Goal: Information Seeking & Learning: Find specific fact

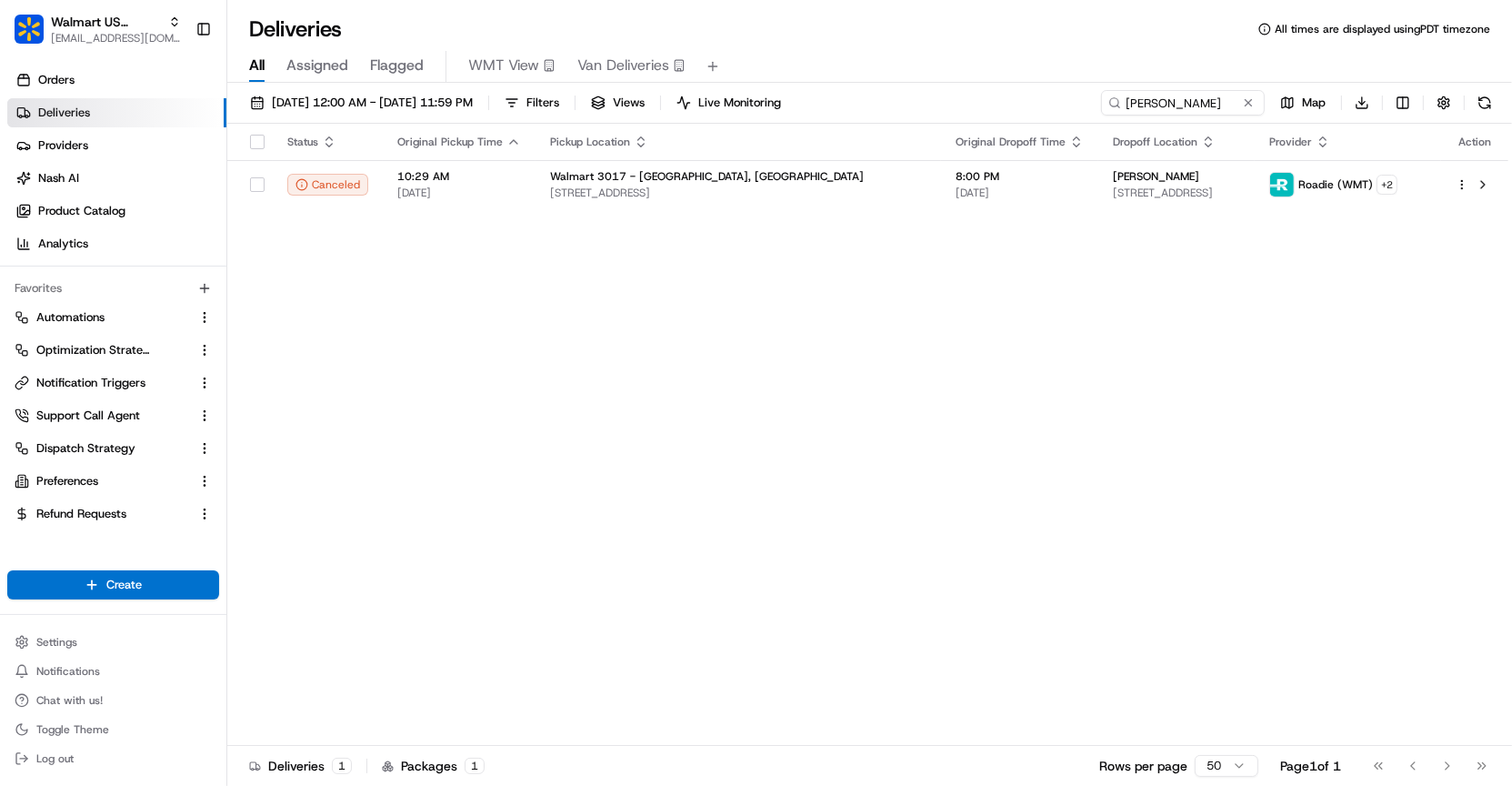
click at [1119, 110] on input "[PERSON_NAME]" at bounding box center [1182, 103] width 164 height 26
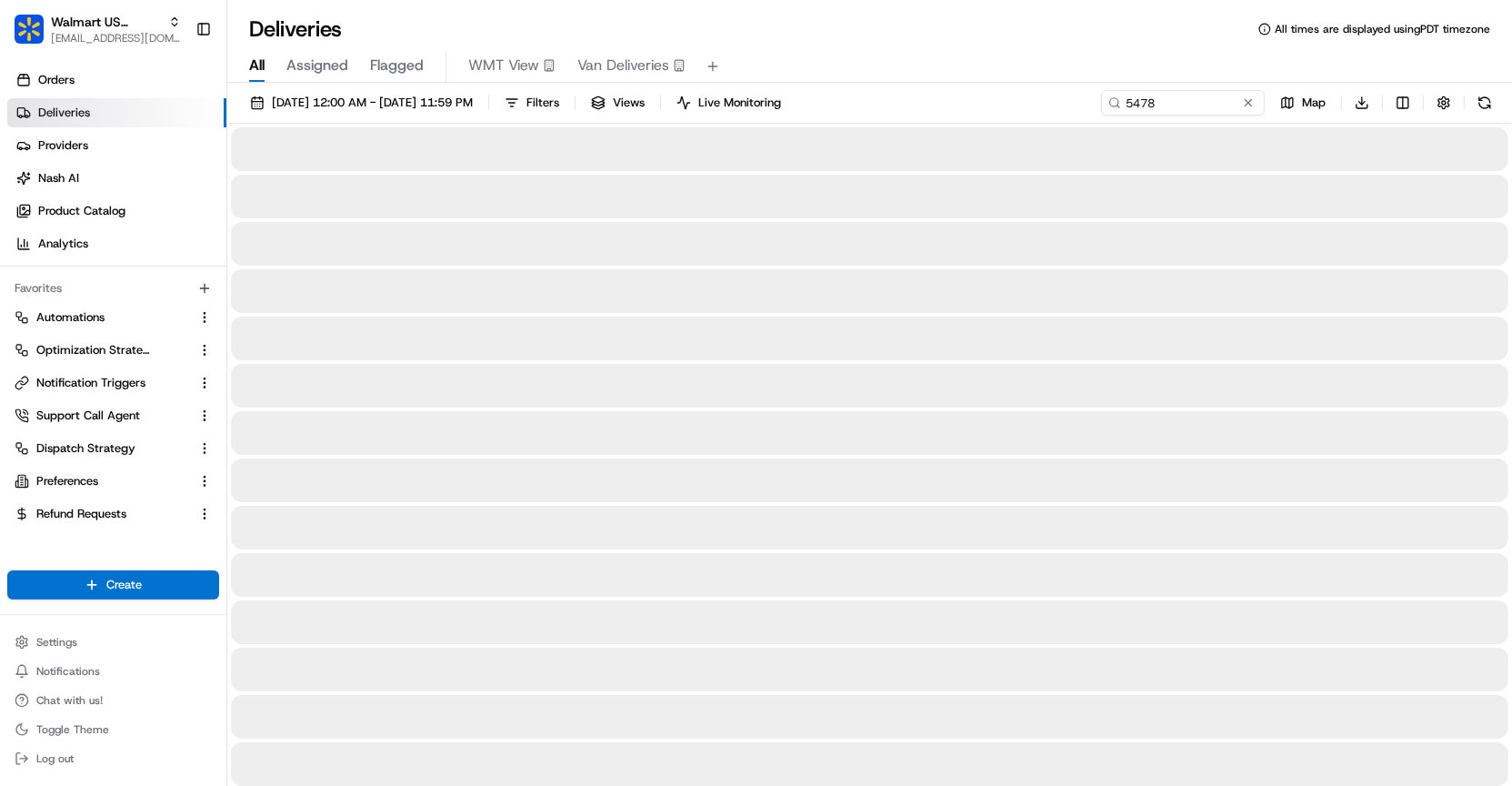
click at [1178, 98] on input "5478" at bounding box center [1182, 103] width 164 height 26
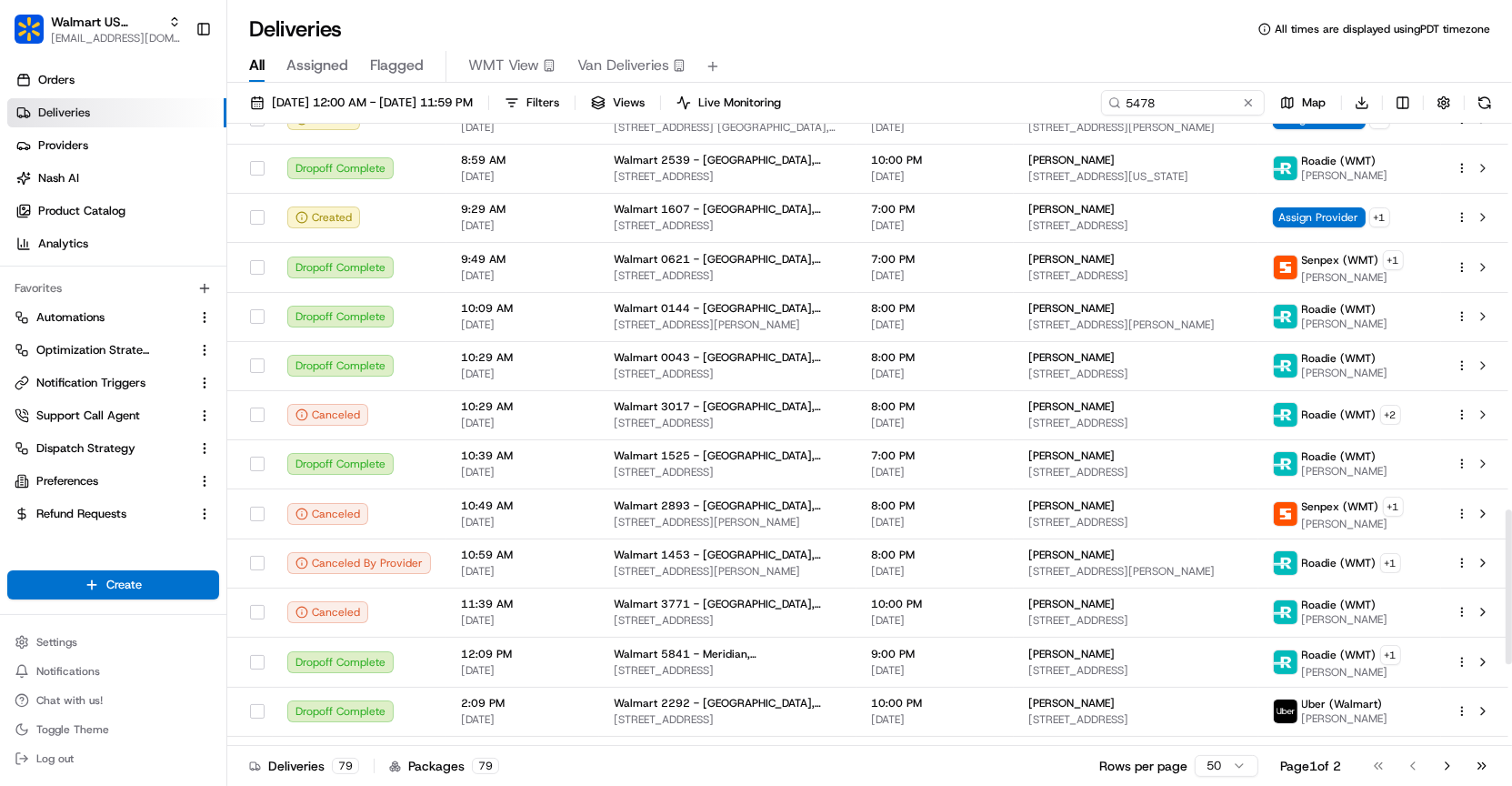
scroll to position [1880, 0]
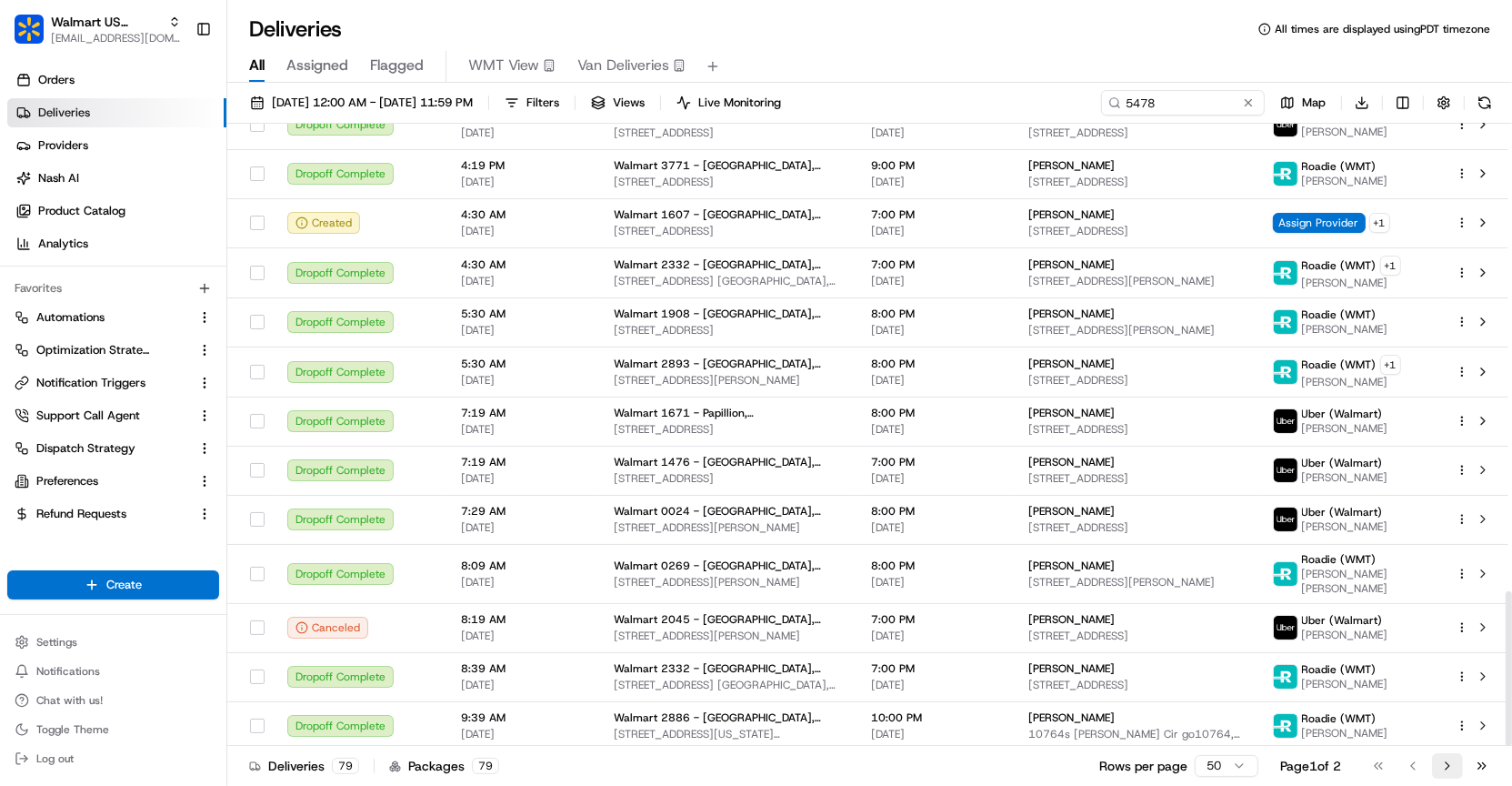
click at [1447, 766] on button "Go to next page" at bounding box center [1447, 766] width 31 height 26
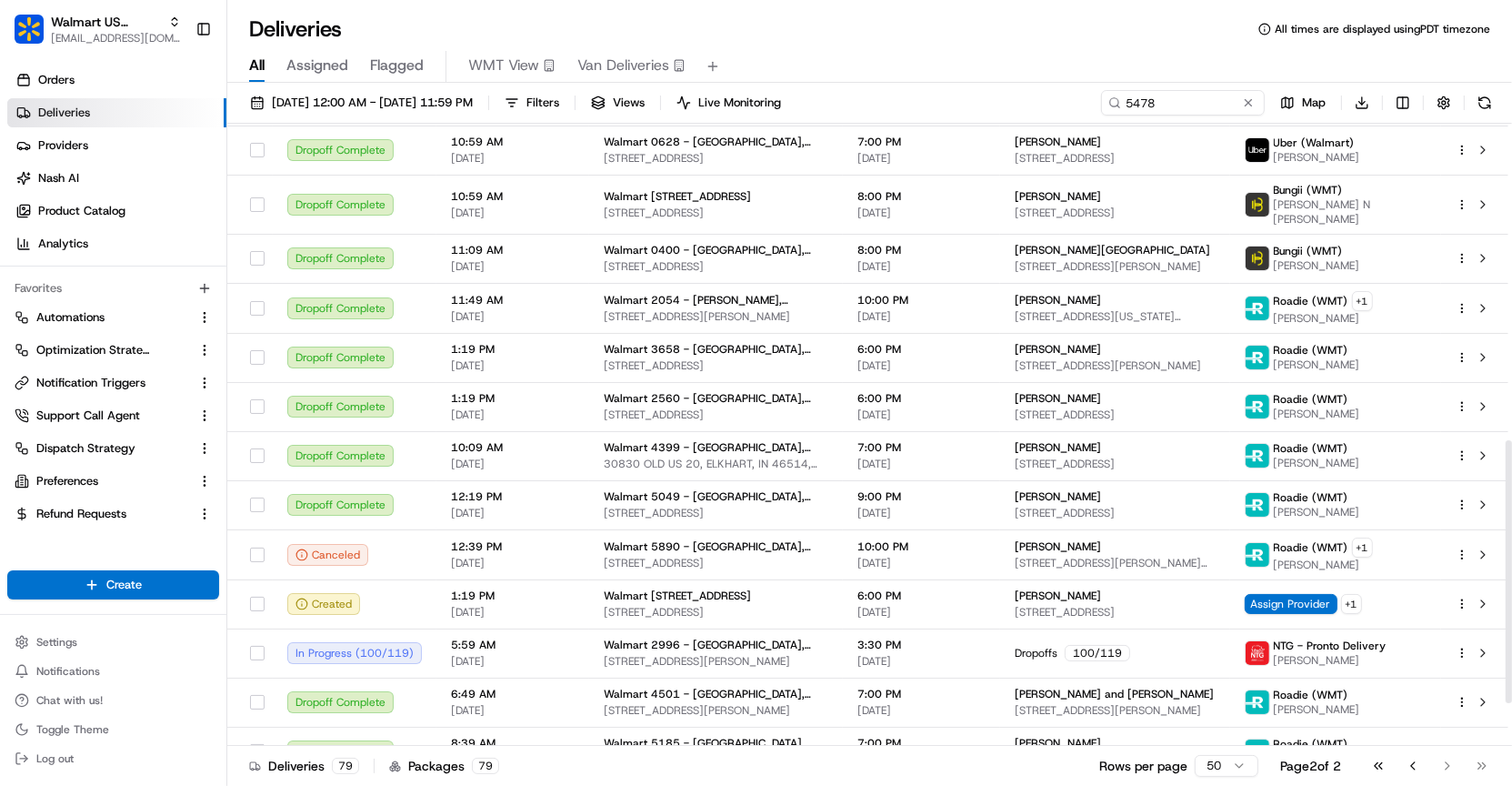
scroll to position [848, 0]
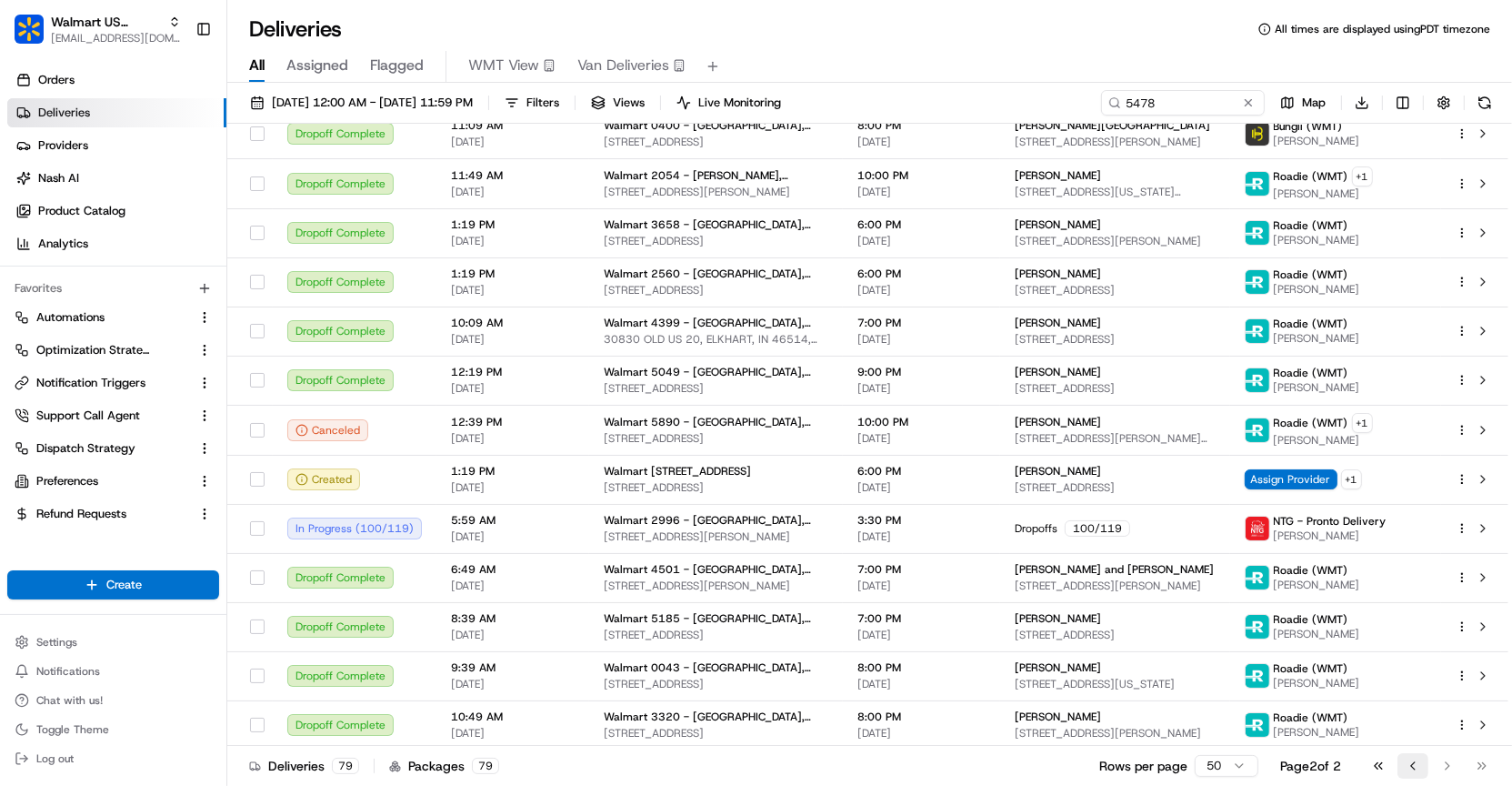
click at [1411, 768] on button "Go to previous page" at bounding box center [1412, 766] width 31 height 26
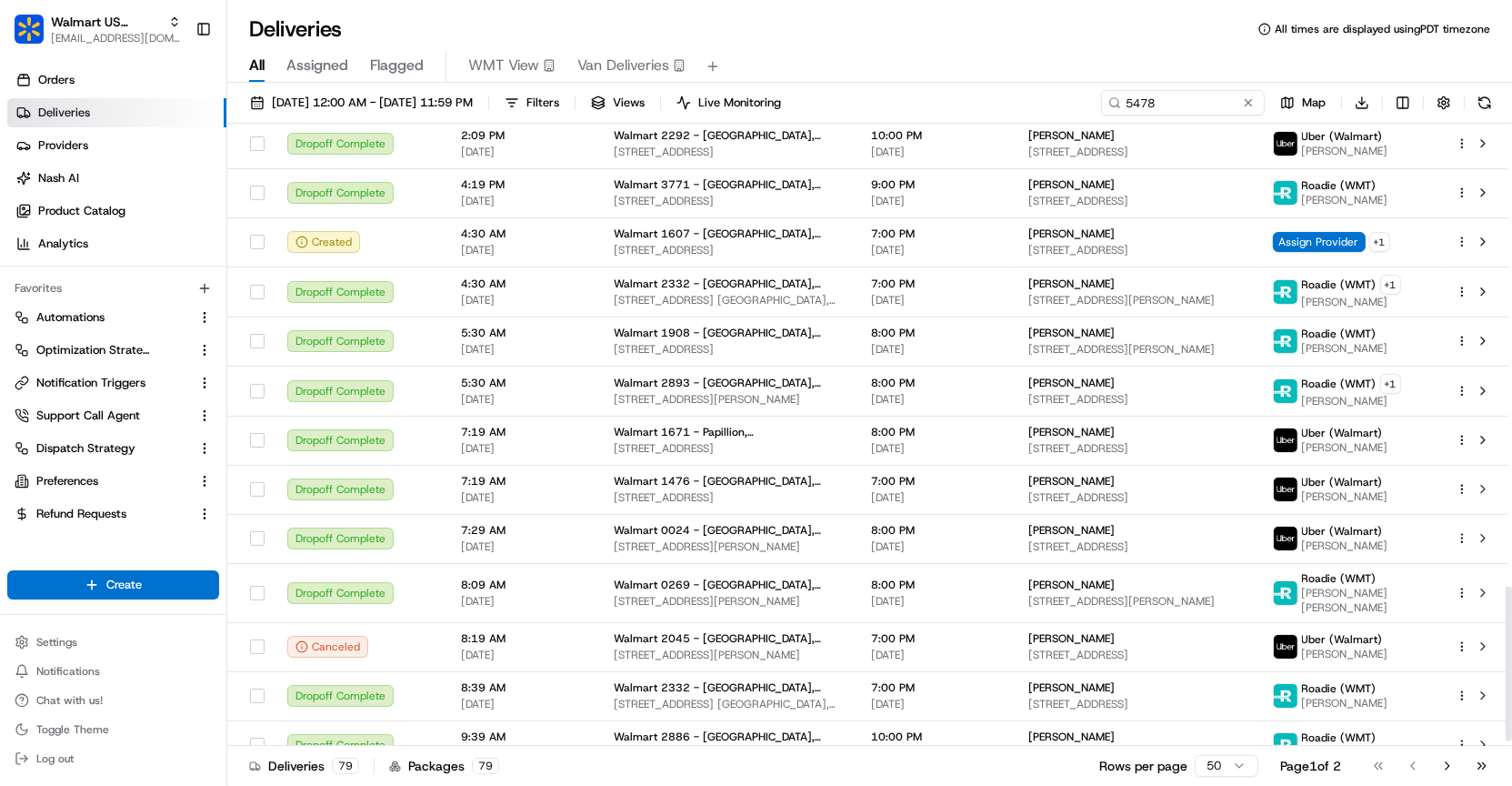
scroll to position [1880, 0]
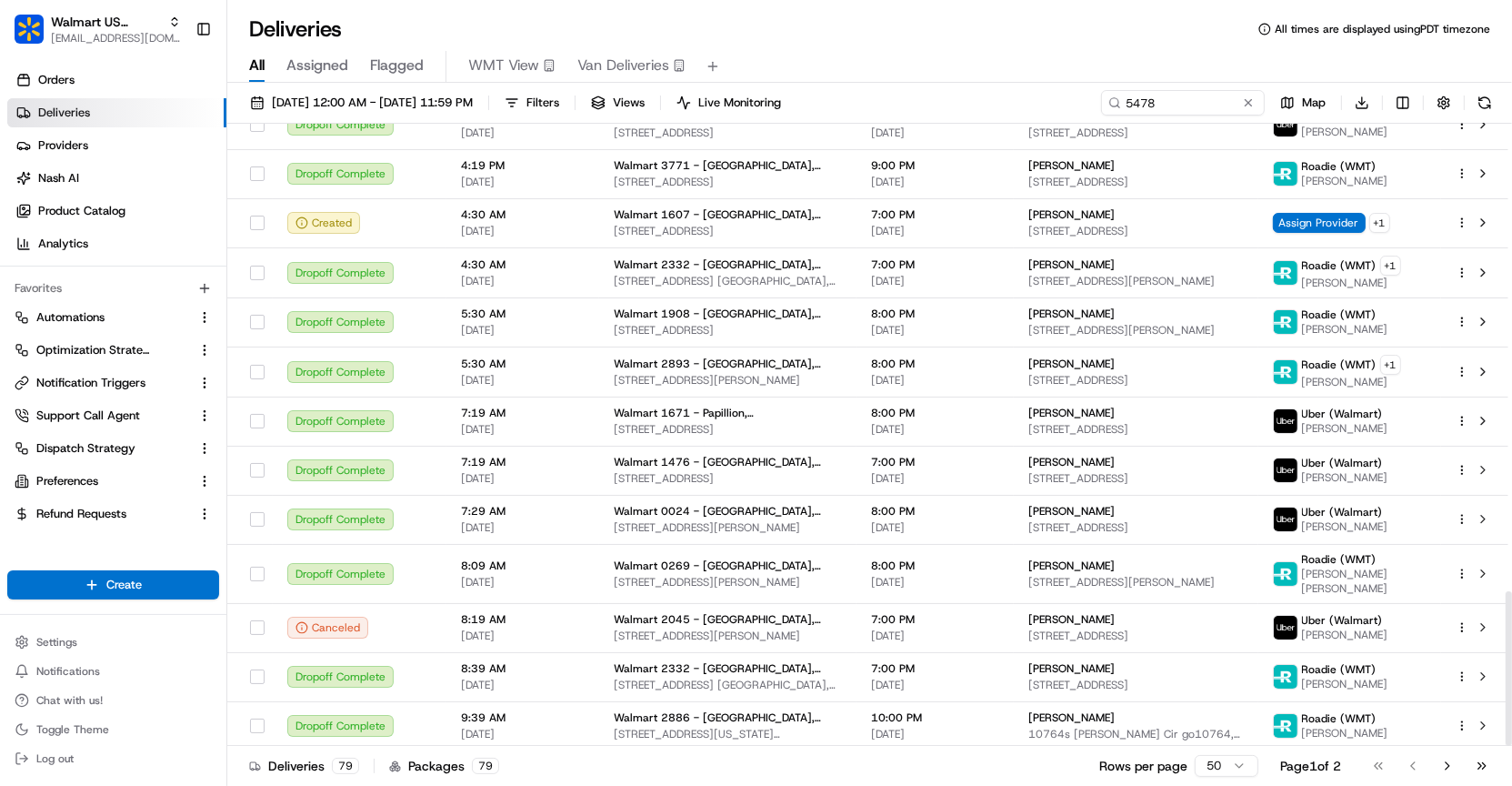
click at [1410, 764] on div "Go to first page Go to previous page Go to next page Go to last page" at bounding box center [1430, 766] width 134 height 26
click at [1445, 764] on button "Go to next page" at bounding box center [1447, 766] width 31 height 26
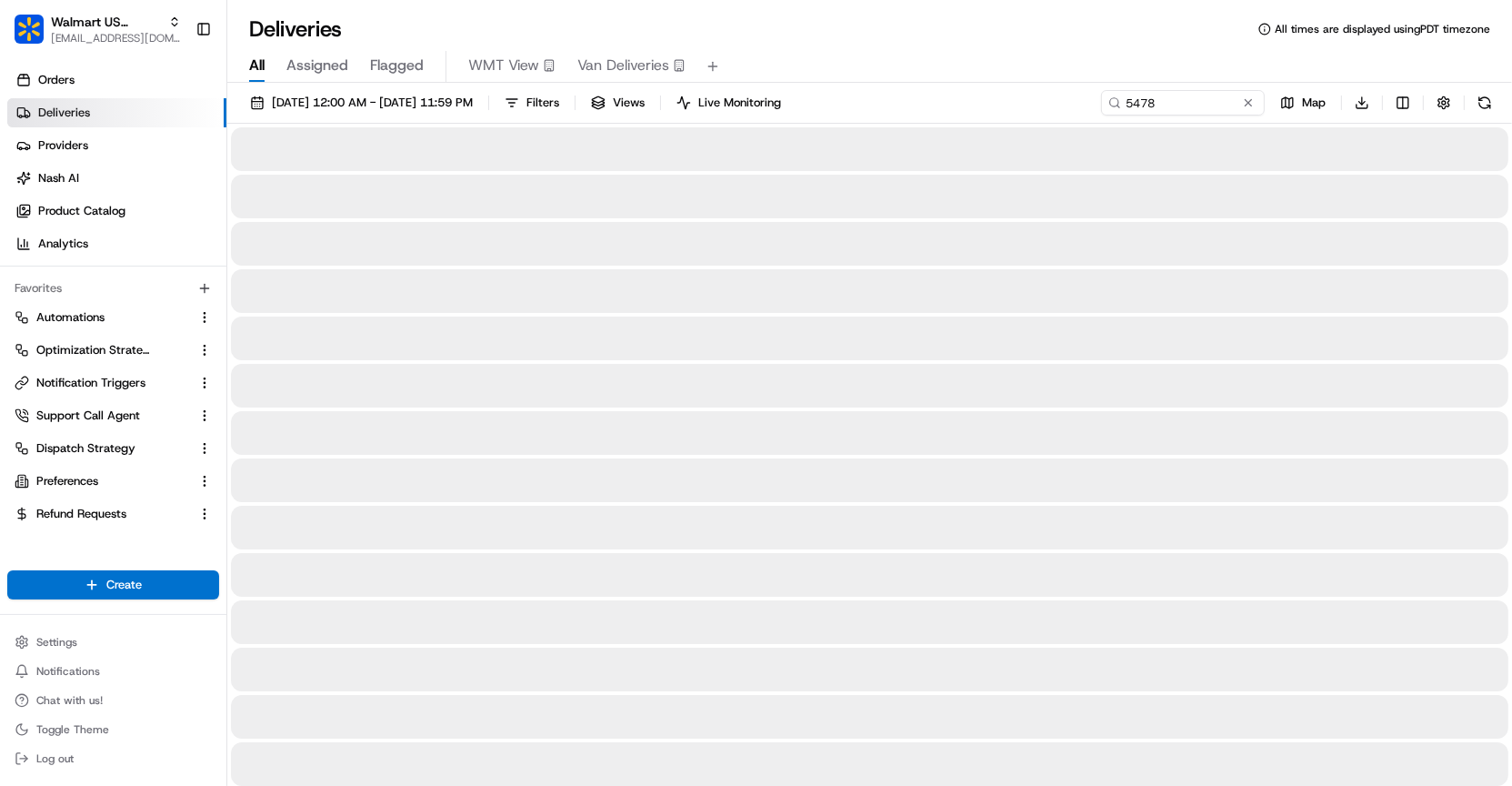
click at [1176, 103] on input "5478" at bounding box center [1155, 103] width 218 height 26
type input "[PERSON_NAME]"
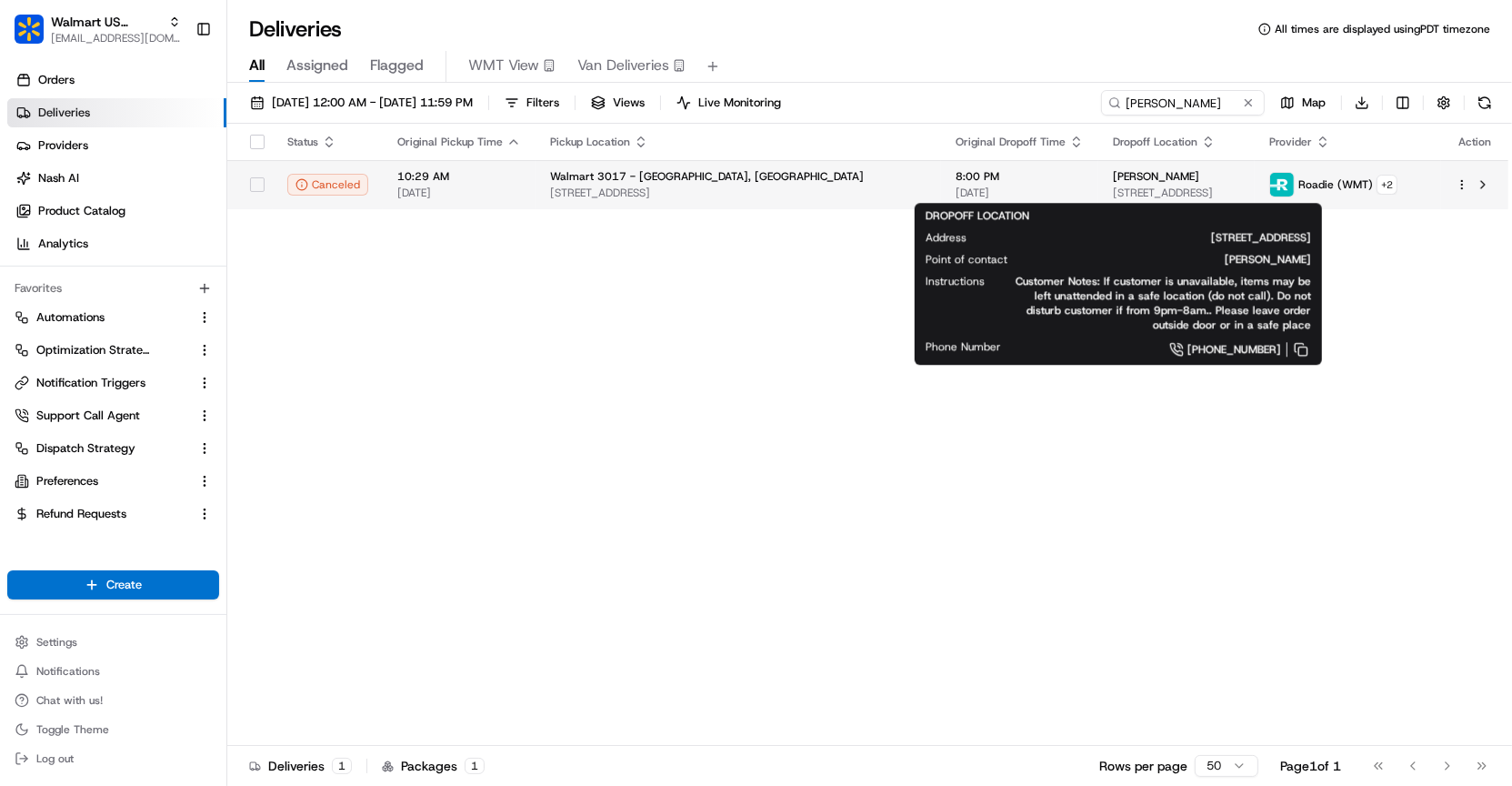
drag, startPoint x: 989, startPoint y: 194, endPoint x: 1217, endPoint y: 194, distance: 228.0
click at [1217, 194] on td "[PERSON_NAME] [STREET_ADDRESS]" at bounding box center [1176, 185] width 156 height 49
copy span "[STREET_ADDRESS]"
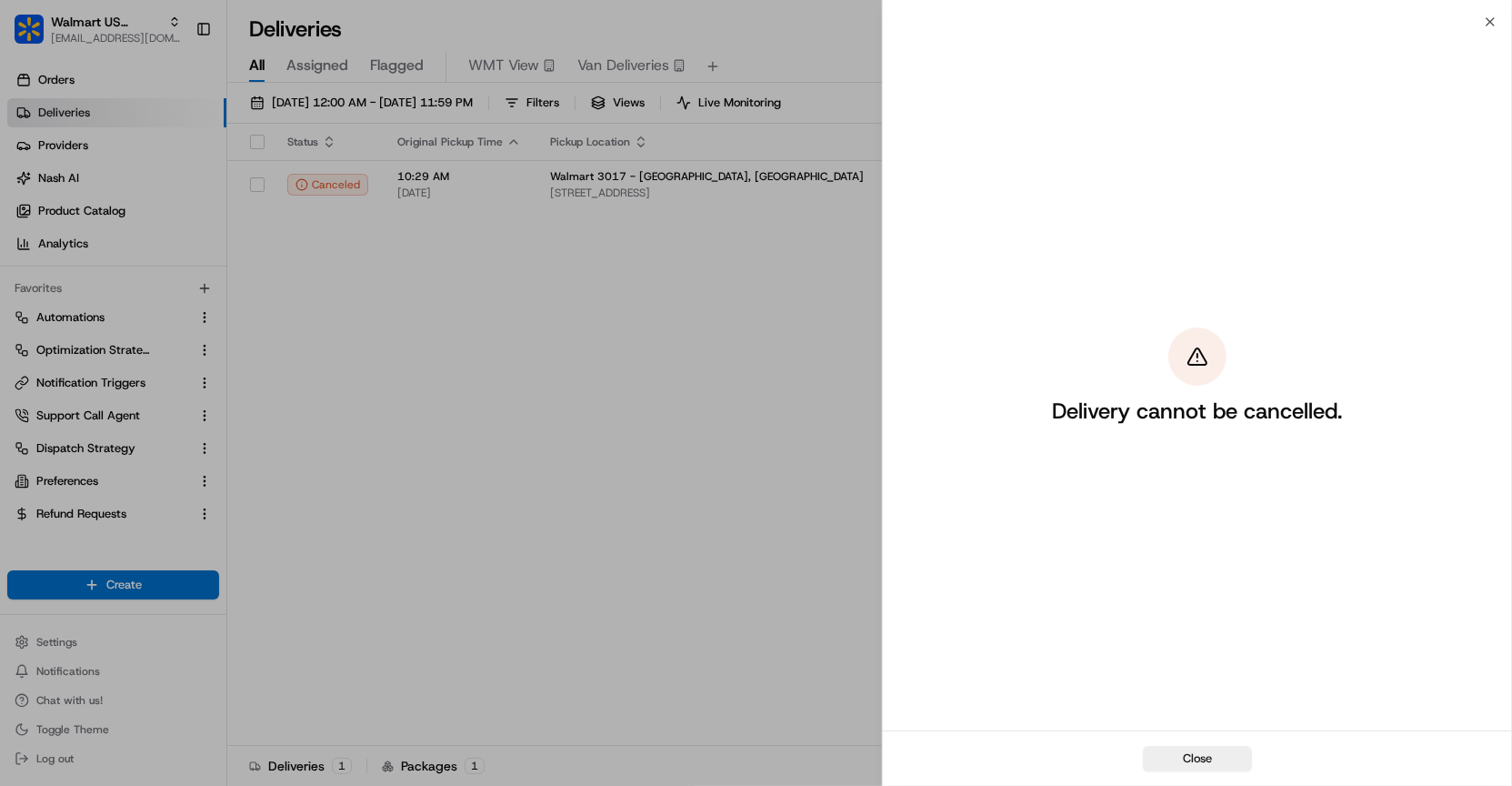
click at [1488, 30] on div "Delivery cannot be cancelled." at bounding box center [1196, 376] width 629 height 709
click at [1491, 22] on div "Delivery cannot be cancelled." at bounding box center [1196, 376] width 629 height 709
click at [1483, 24] on div "Delivery cannot be cancelled." at bounding box center [1196, 376] width 629 height 709
click at [1199, 752] on button "Close" at bounding box center [1197, 758] width 110 height 26
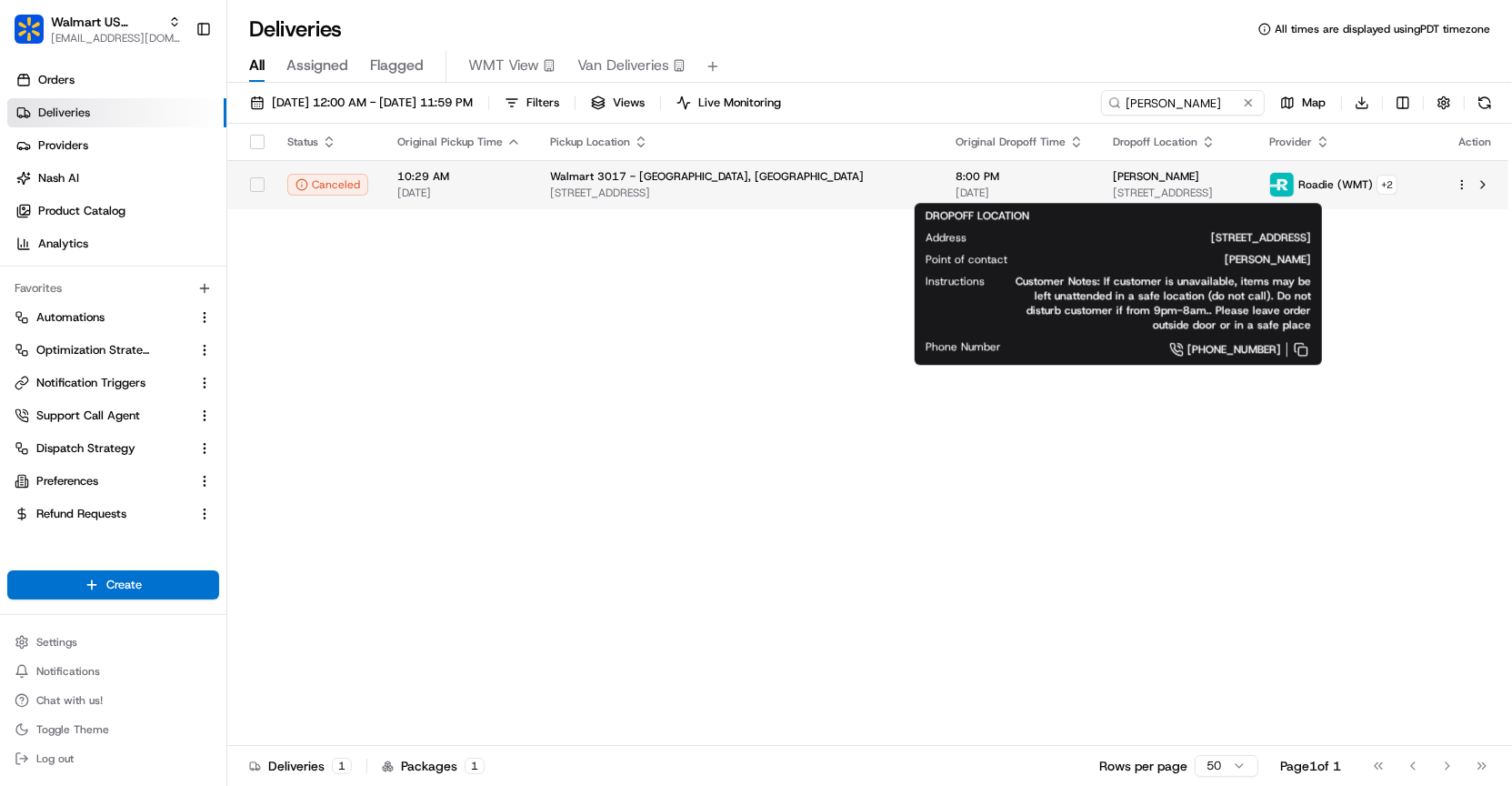
drag, startPoint x: 1207, startPoint y: 197, endPoint x: 985, endPoint y: 196, distance: 222.0
click at [1112, 196] on span "[STREET_ADDRESS]" at bounding box center [1175, 193] width 127 height 15
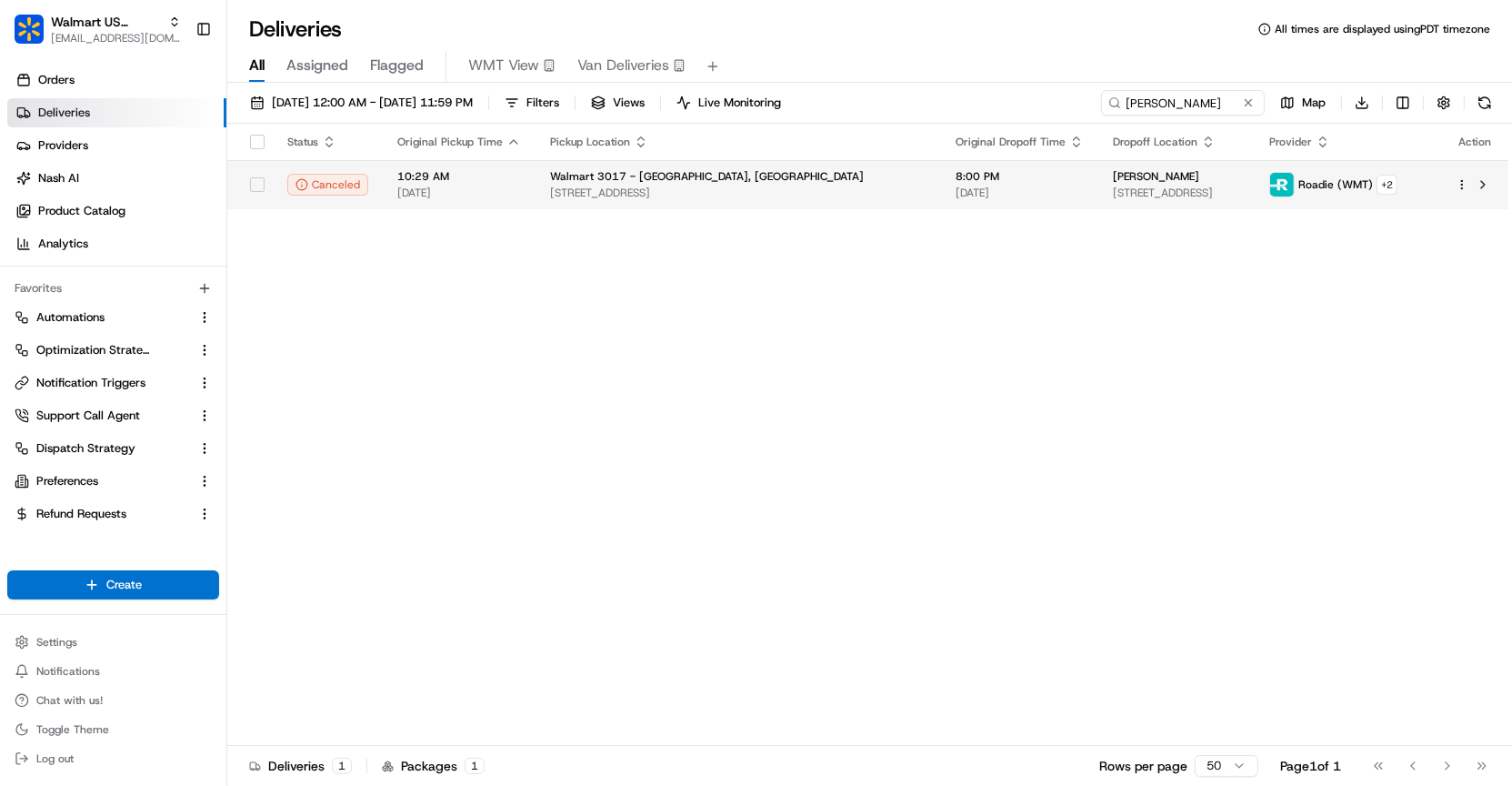
copy span "[STREET_ADDRESS]"
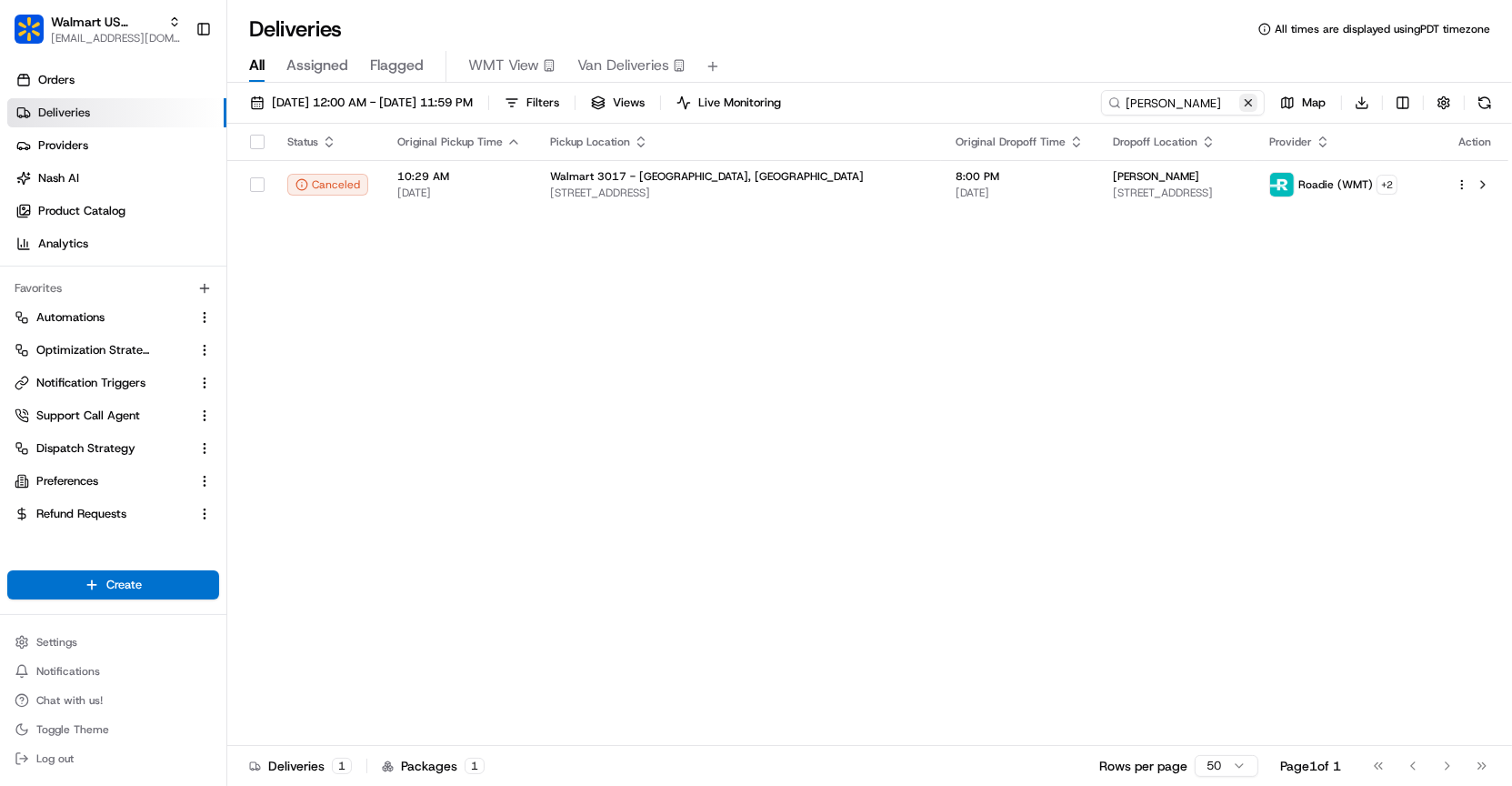
click at [1247, 106] on button at bounding box center [1247, 103] width 18 height 18
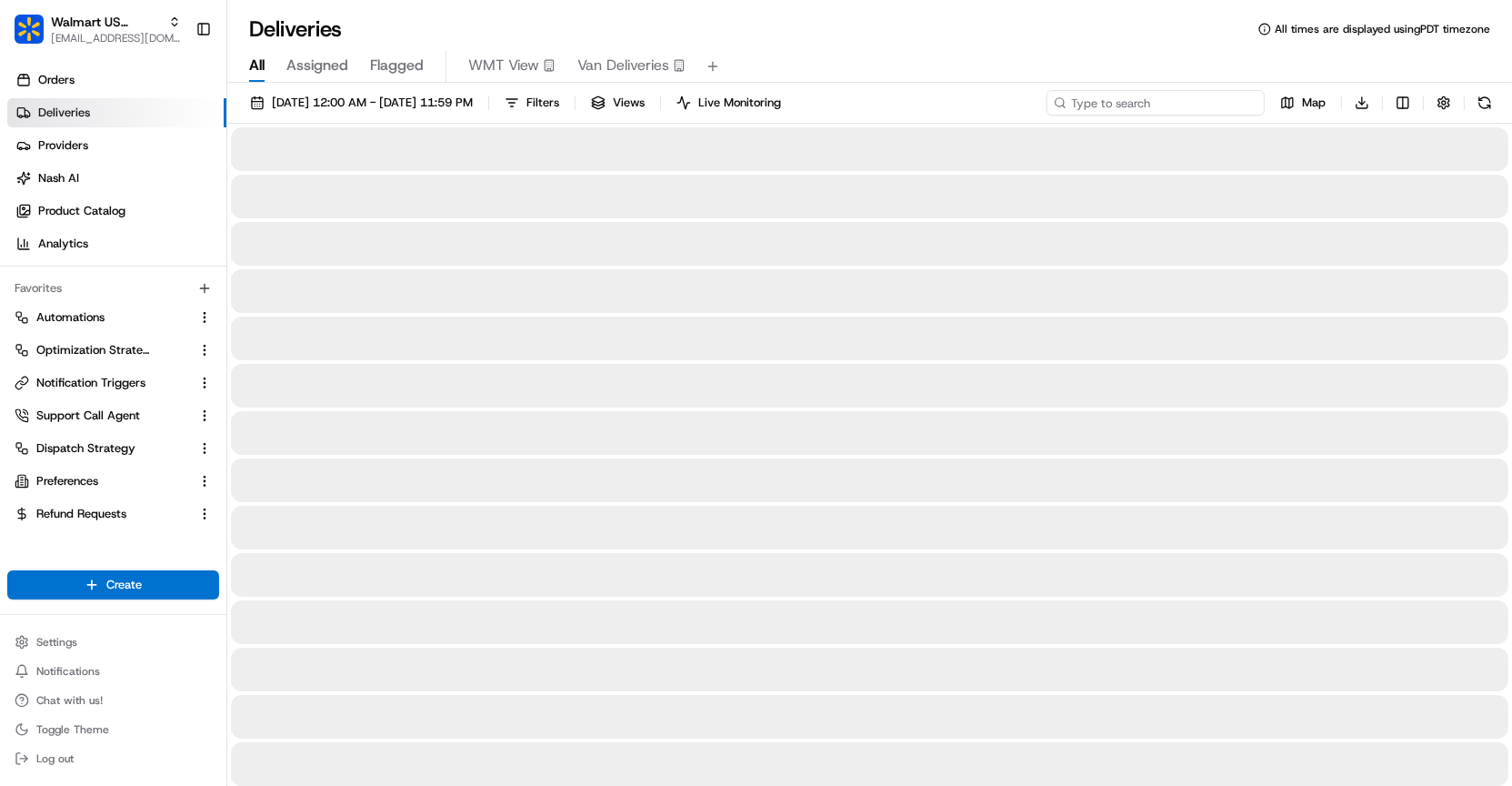
click at [1192, 105] on input at bounding box center [1155, 103] width 218 height 26
paste input "[STREET_ADDRESS]"
type input "[STREET_ADDRESS]"
